Goal: Task Accomplishment & Management: Manage account settings

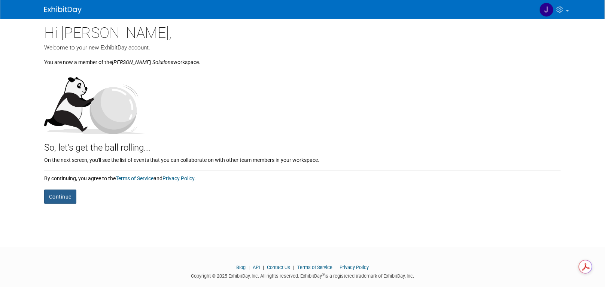
click at [64, 196] on button "Continue" at bounding box center [60, 196] width 32 height 14
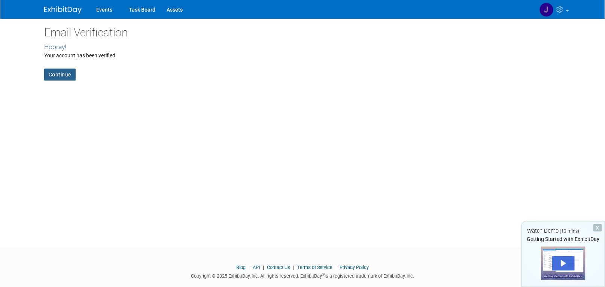
click at [58, 73] on link "Continue" at bounding box center [59, 75] width 31 height 12
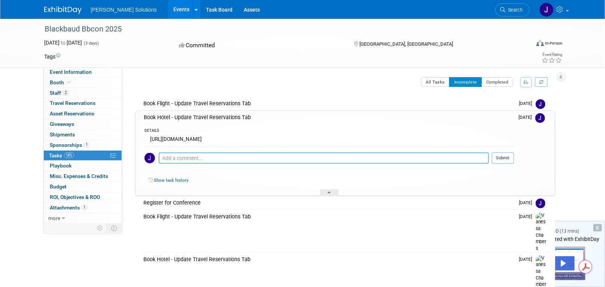
click at [224, 155] on textarea at bounding box center [324, 157] width 330 height 11
click at [201, 7] on link "Task Board" at bounding box center [220, 9] width 38 height 19
click at [259, 137] on div "[URL][DOMAIN_NAME]" at bounding box center [329, 140] width 369 height 12
click at [538, 104] on img at bounding box center [541, 104] width 10 height 10
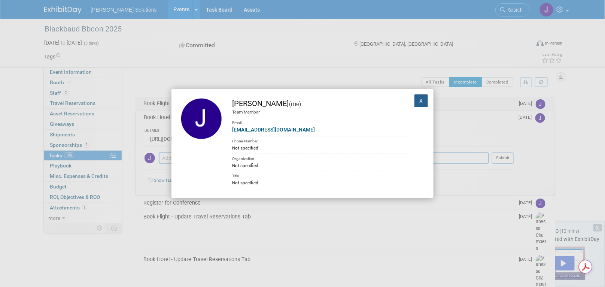
drag, startPoint x: 413, startPoint y: 102, endPoint x: 250, endPoint y: 109, distance: 163.0
click at [414, 101] on button "X" at bounding box center [420, 100] width 13 height 13
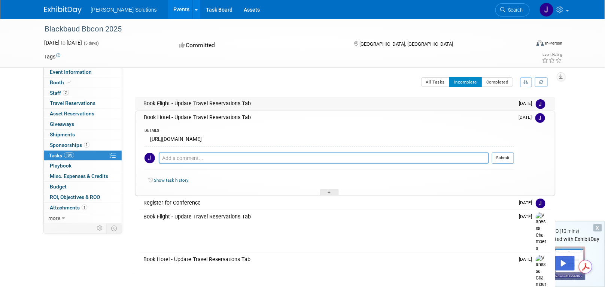
click at [161, 103] on div "Book Flight - Update Travel Reservations Tab" at bounding box center [327, 103] width 375 height 13
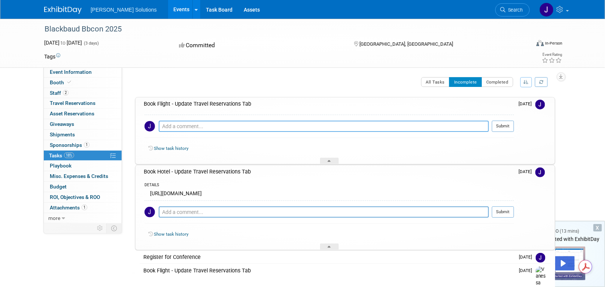
click at [289, 128] on textarea at bounding box center [324, 126] width 330 height 11
click at [55, 94] on span "Staff 2" at bounding box center [59, 93] width 19 height 6
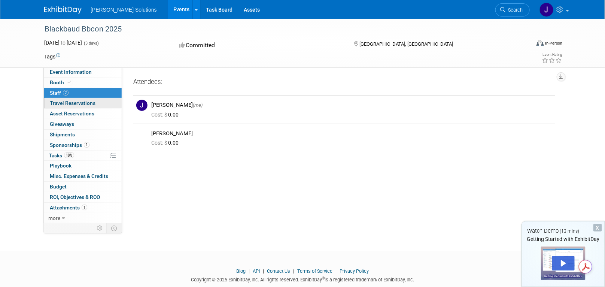
click at [59, 102] on span "Travel Reservations 0" at bounding box center [73, 103] width 46 height 6
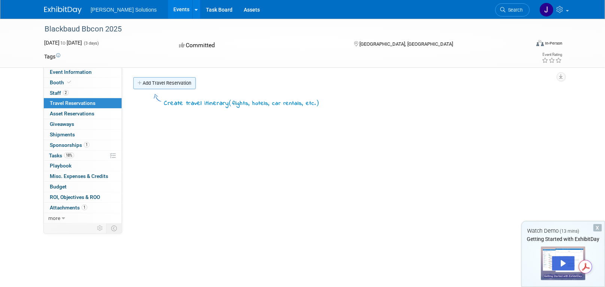
click at [173, 83] on link "Add Travel Reservation" at bounding box center [164, 83] width 63 height 12
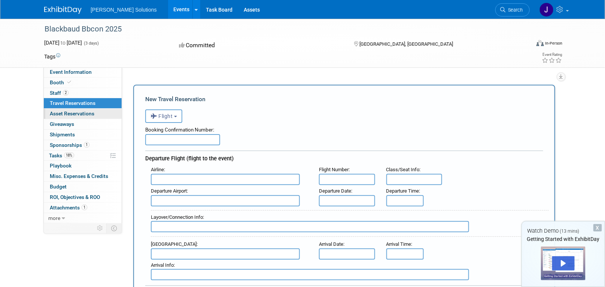
click at [77, 114] on span "Asset Reservations 0" at bounding box center [72, 113] width 45 height 6
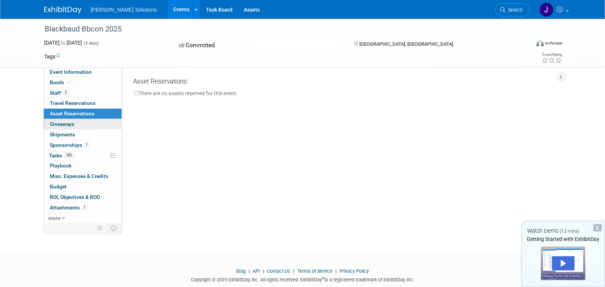
click at [63, 123] on span "Giveaways 0" at bounding box center [62, 124] width 24 height 6
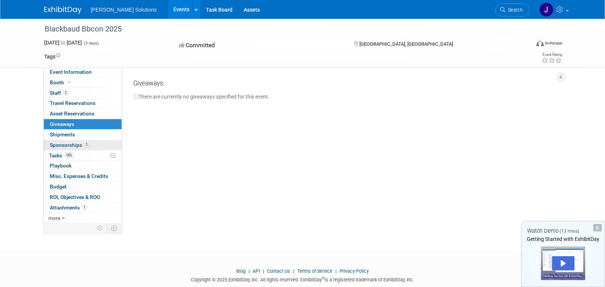
click at [61, 143] on span "Sponsorships 1" at bounding box center [70, 145] width 40 height 6
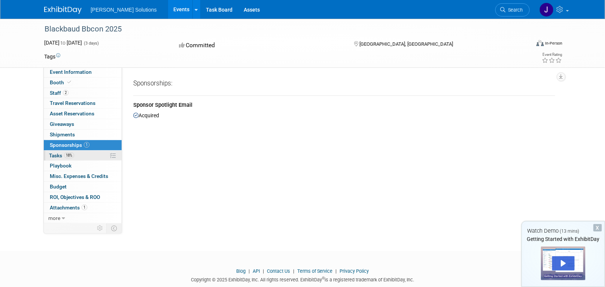
click at [58, 153] on span "Tasks 18%" at bounding box center [61, 155] width 25 height 6
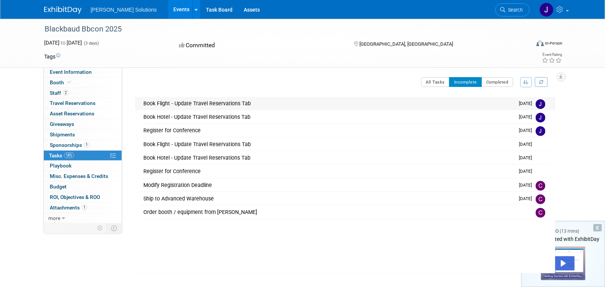
click at [209, 103] on div "Book Flight - Update Travel Reservations Tab" at bounding box center [327, 103] width 375 height 13
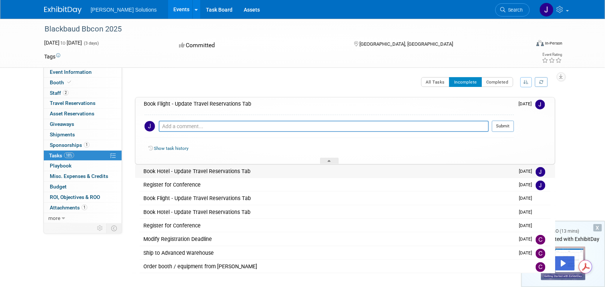
click at [182, 168] on div "Book Hotel - Update Travel Reservations Tab" at bounding box center [327, 171] width 375 height 13
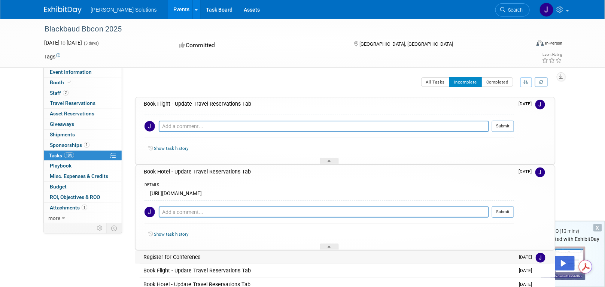
click at [168, 254] on div "Register for Conference" at bounding box center [327, 256] width 375 height 13
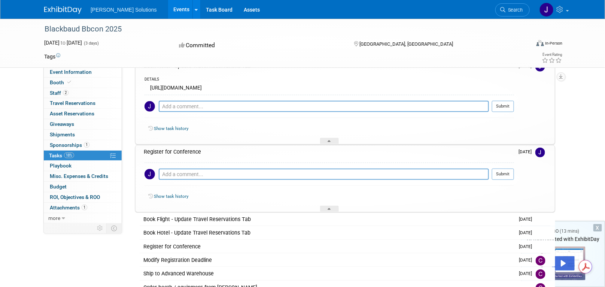
scroll to position [111, 0]
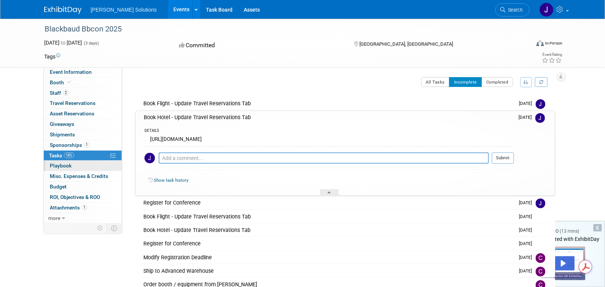
click at [54, 164] on span "Playbook 0" at bounding box center [61, 165] width 22 height 6
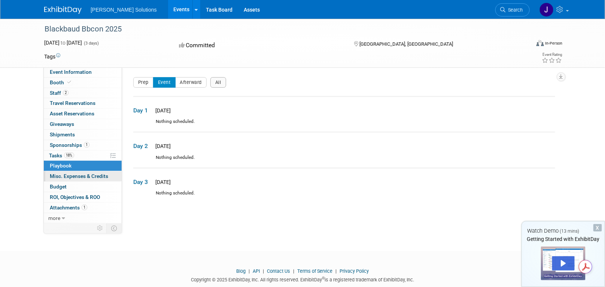
click at [76, 174] on span "Misc. Expenses & Credits 0" at bounding box center [79, 176] width 58 height 6
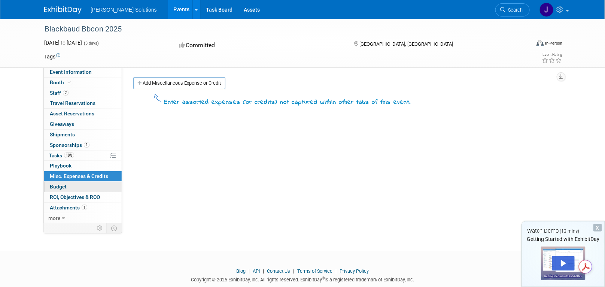
click at [61, 186] on span "Budget" at bounding box center [58, 186] width 17 height 6
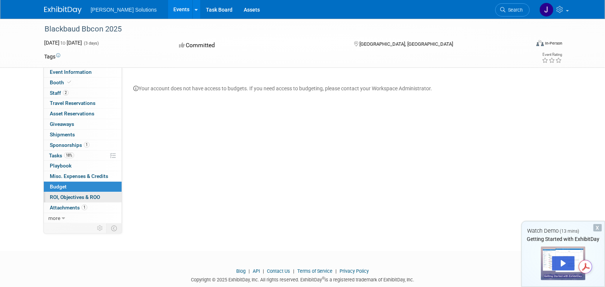
click at [66, 195] on span "ROI, Objectives & ROO 0" at bounding box center [75, 197] width 50 height 6
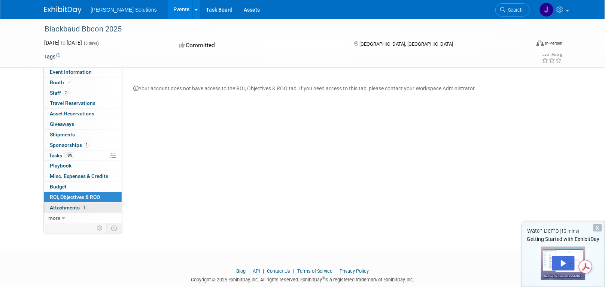
click at [67, 203] on link "1 Attachments 1" at bounding box center [83, 208] width 78 height 10
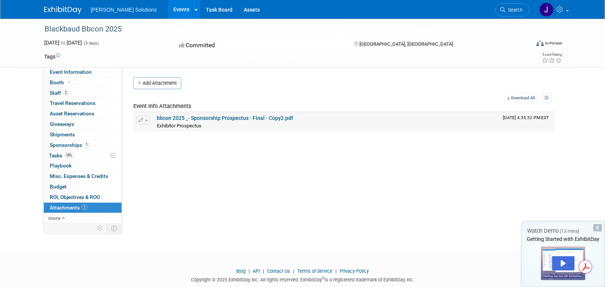
click at [220, 116] on link "bbcon 2025 _- Sponsorship Prospectus - Final - Copy2.pdf" at bounding box center [225, 118] width 136 height 6
click at [64, 145] on span "Sponsorships 1" at bounding box center [70, 145] width 40 height 6
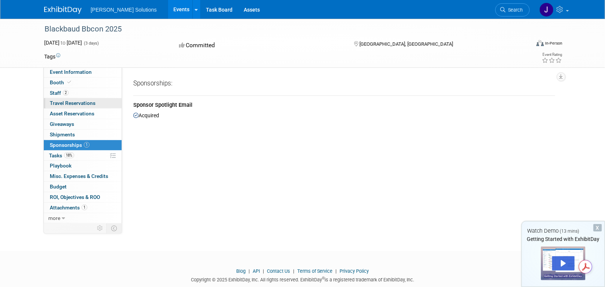
click at [69, 101] on span "Travel Reservations 0" at bounding box center [73, 103] width 46 height 6
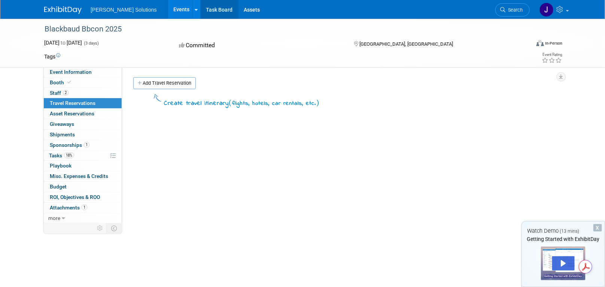
click at [201, 9] on link "Task Board" at bounding box center [220, 9] width 38 height 19
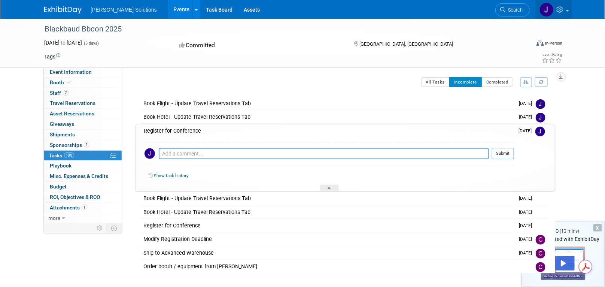
click at [560, 9] on icon at bounding box center [561, 9] width 9 height 7
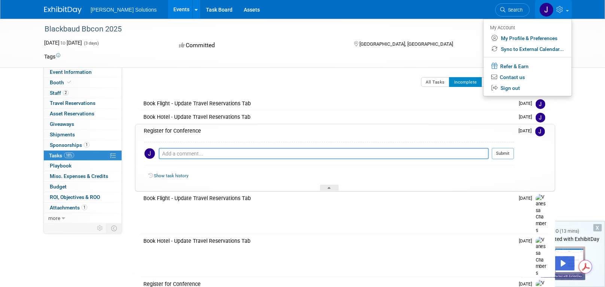
click at [560, 9] on icon at bounding box center [561, 9] width 9 height 7
